Goal: Information Seeking & Learning: Learn about a topic

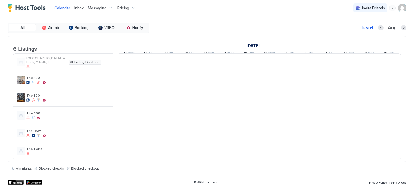
scroll to position [0, 299]
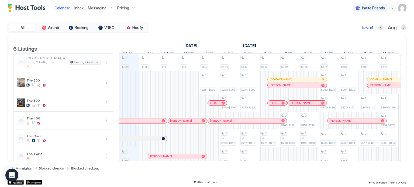
click at [131, 13] on button "Pricing" at bounding box center [126, 8] width 23 height 16
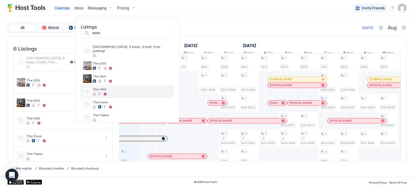
scroll to position [9, 0]
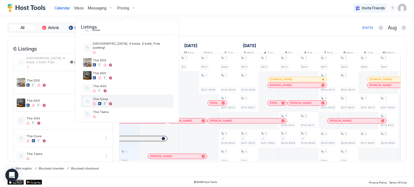
click at [117, 102] on div at bounding box center [132, 103] width 79 height 3
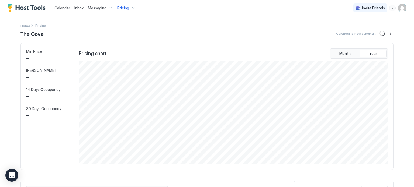
scroll to position [103, 310]
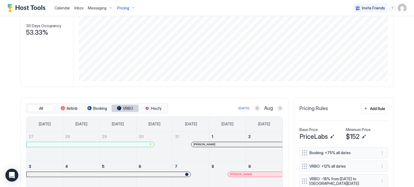
click at [120, 108] on button "VRBO" at bounding box center [125, 109] width 27 height 8
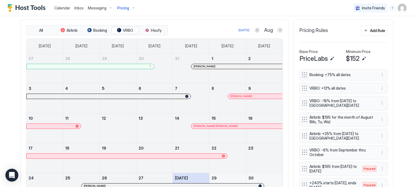
scroll to position [159, 0]
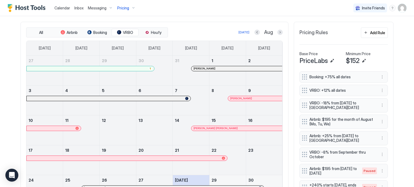
click at [282, 33] on div "All Airbnb Booking VRBO Houfy [DATE] Aug [DATE] [DATE] [DATE] [DATE] [DATE] [DA…" at bounding box center [154, 131] width 268 height 219
click at [277, 31] on button "Next month" at bounding box center [279, 32] width 5 height 5
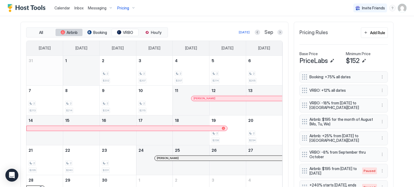
click at [68, 30] on span "Airbnb" at bounding box center [72, 32] width 11 height 5
click at [93, 30] on span "Booking" at bounding box center [100, 32] width 14 height 5
click at [88, 32] on div "tab-group" at bounding box center [89, 32] width 4 height 4
click at [125, 30] on span "VRBO" at bounding box center [128, 32] width 10 height 5
click at [64, 29] on button "Airbnb" at bounding box center [69, 33] width 27 height 8
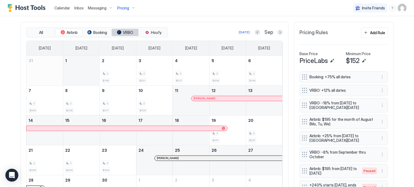
click at [123, 32] on span "VRBO" at bounding box center [128, 32] width 10 height 5
click at [145, 34] on div "tab-group" at bounding box center [147, 32] width 4 height 4
